Goal: Information Seeking & Learning: Learn about a topic

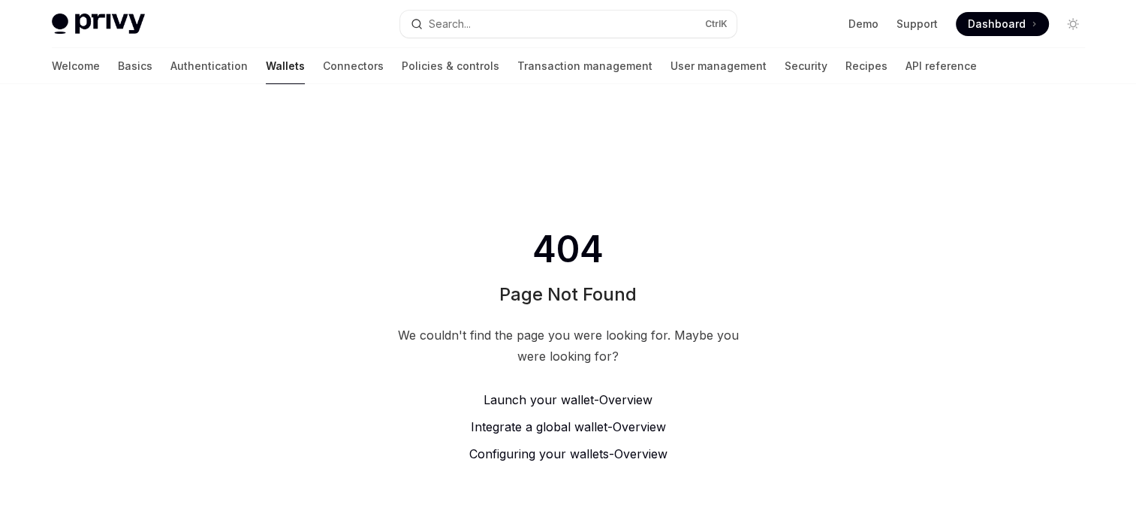
click at [643, 399] on span "Overview" at bounding box center [625, 399] width 53 height 15
click at [643, 429] on span "Overview" at bounding box center [639, 426] width 53 height 15
type textarea "*"
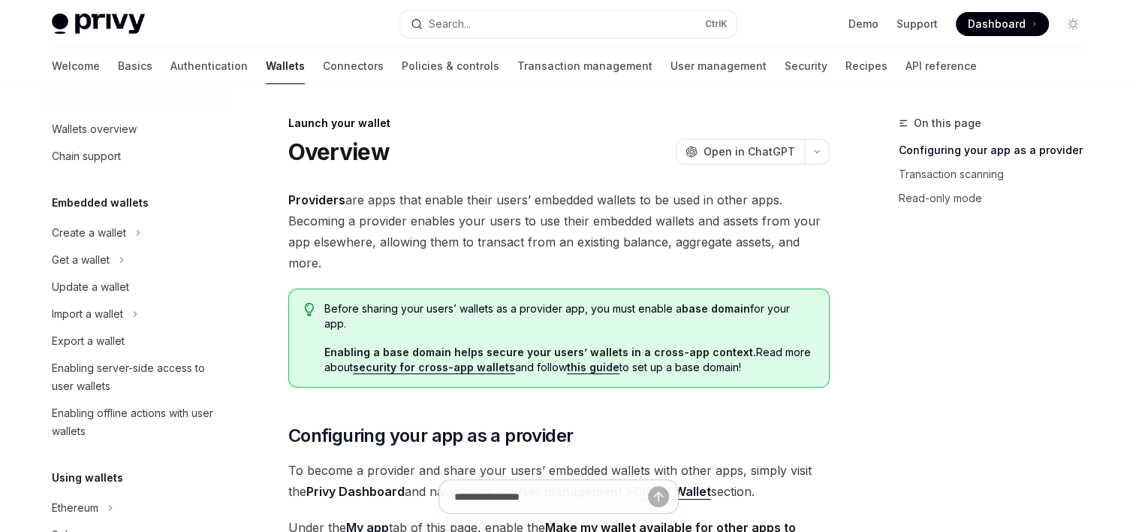
type textarea "*"
